Goal: Information Seeking & Learning: Learn about a topic

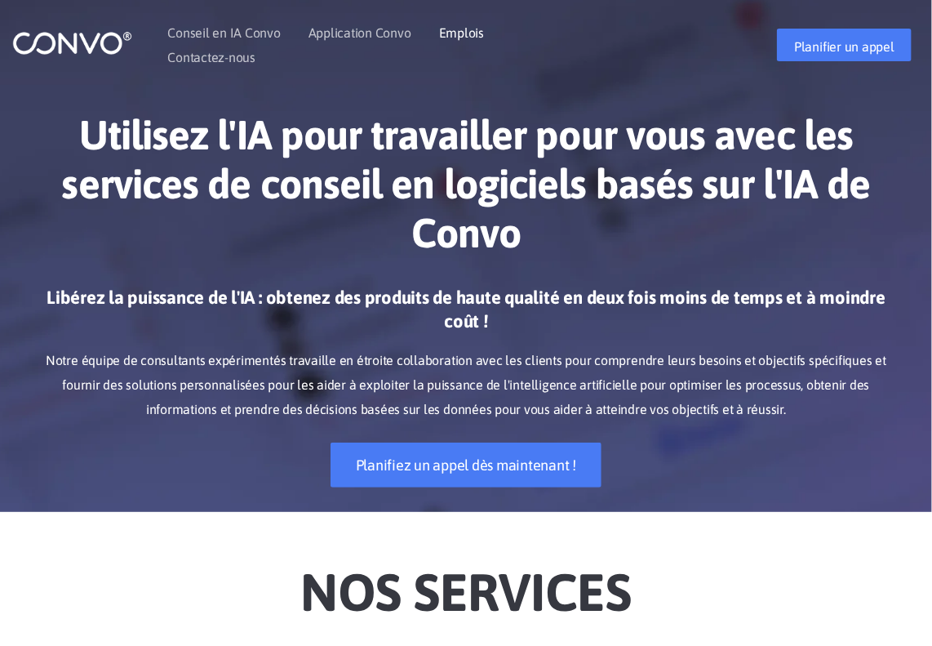
click at [465, 27] on font "Emplois" at bounding box center [461, 32] width 45 height 15
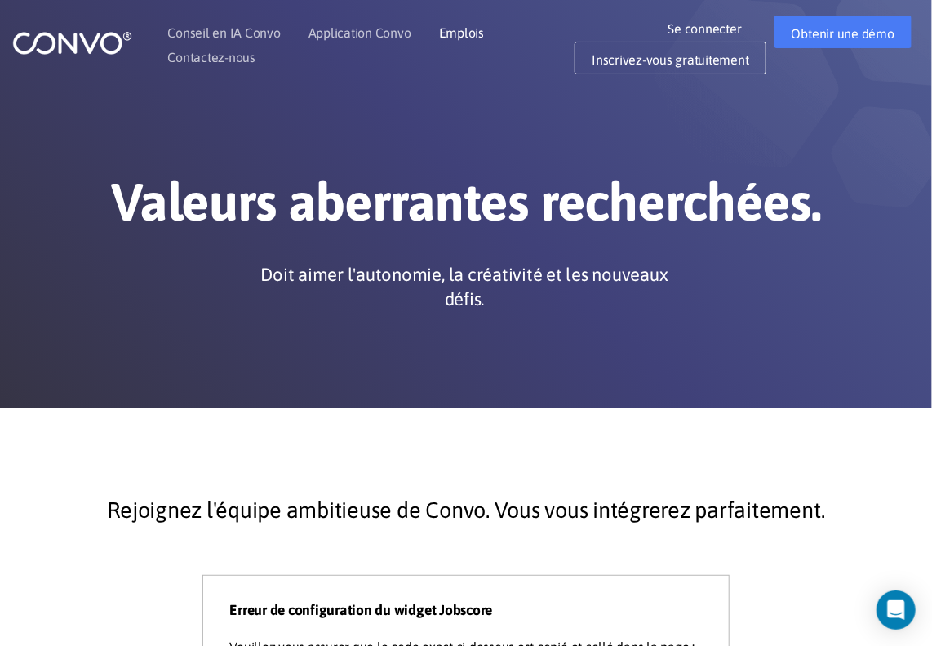
click at [460, 39] on font "Emplois" at bounding box center [461, 32] width 45 height 15
